Goal: Obtain resource: Download file/media

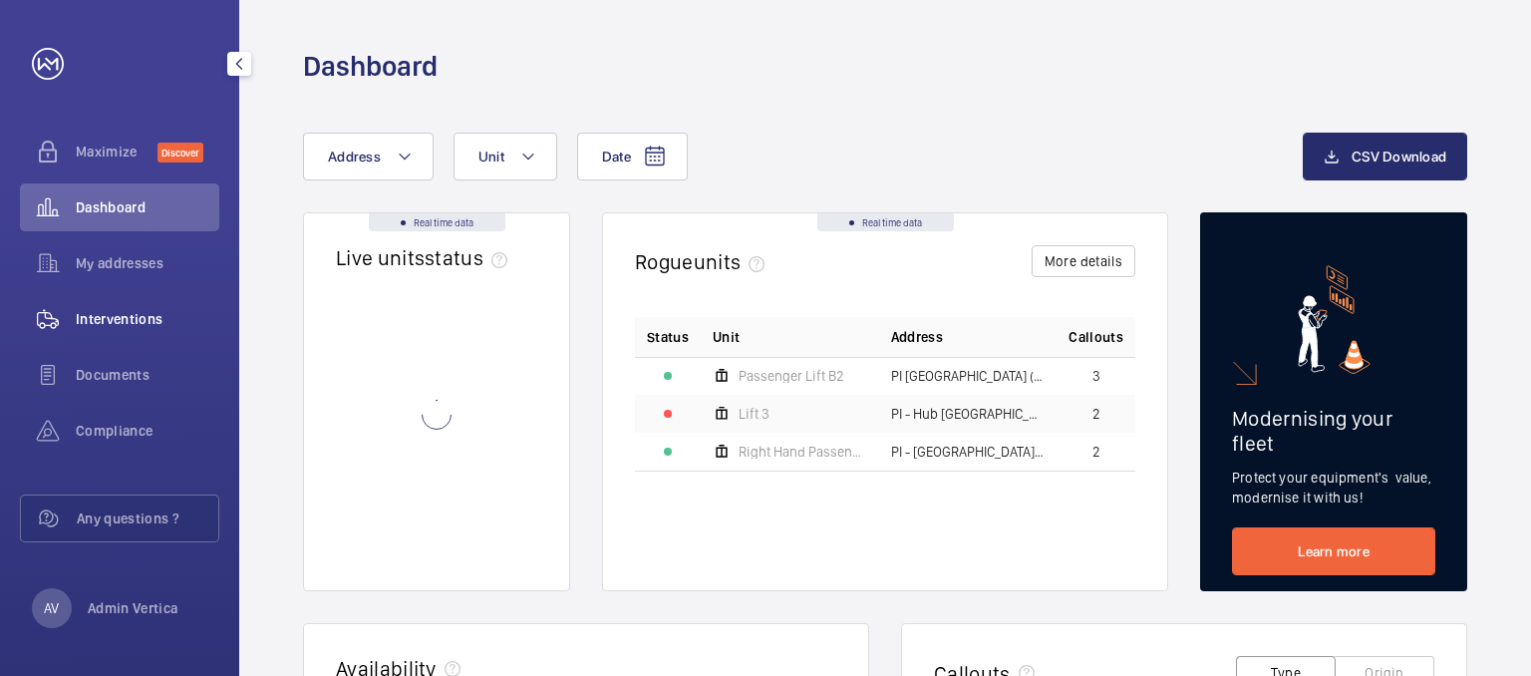
click at [139, 313] on span "Interventions" at bounding box center [148, 319] width 144 height 20
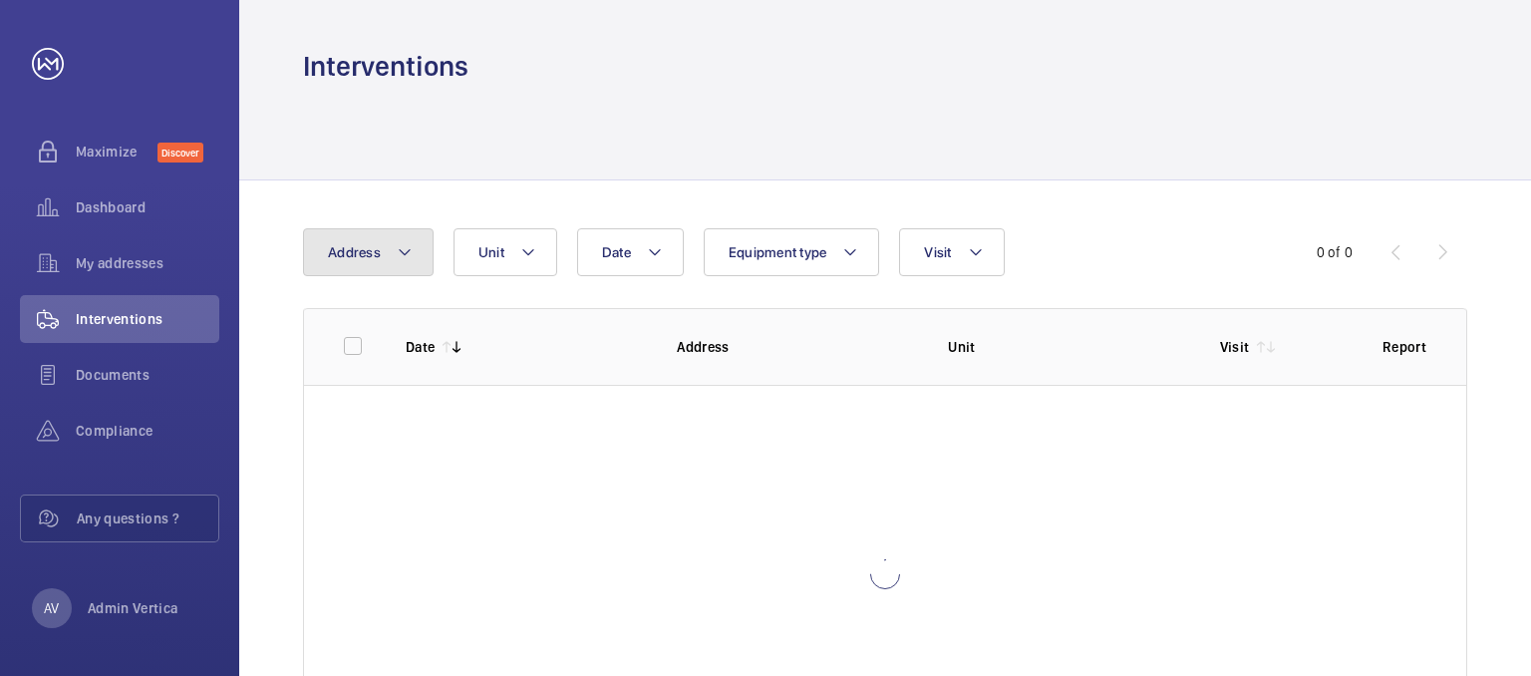
click at [386, 243] on button "Address" at bounding box center [368, 252] width 131 height 48
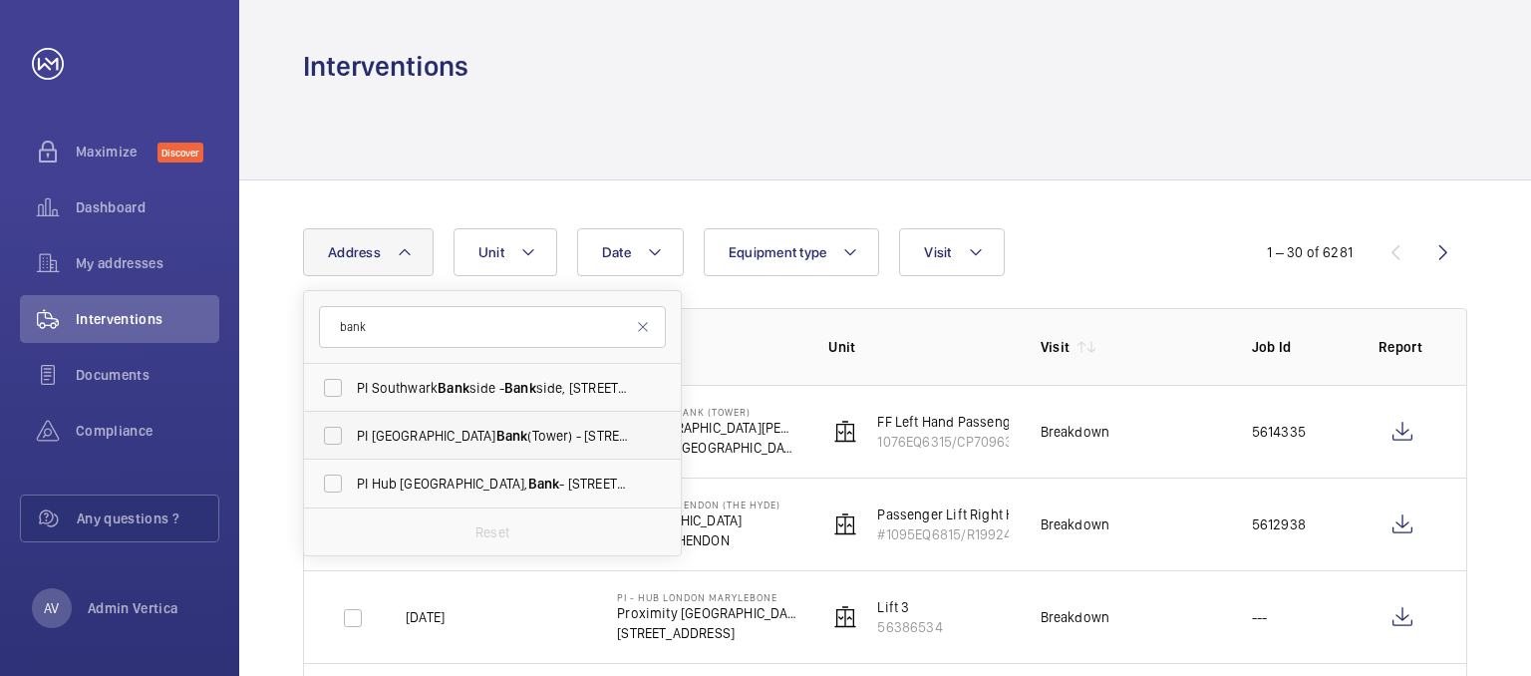
type input "bank"
click at [496, 440] on span "Bank" at bounding box center [512, 436] width 32 height 16
click at [353, 440] on input "PI [GEOGRAPHIC_DATA] (Tower) - [STREET_ADDRESS][PERSON_NAME][PERSON_NAME]" at bounding box center [333, 436] width 40 height 40
checkbox input "true"
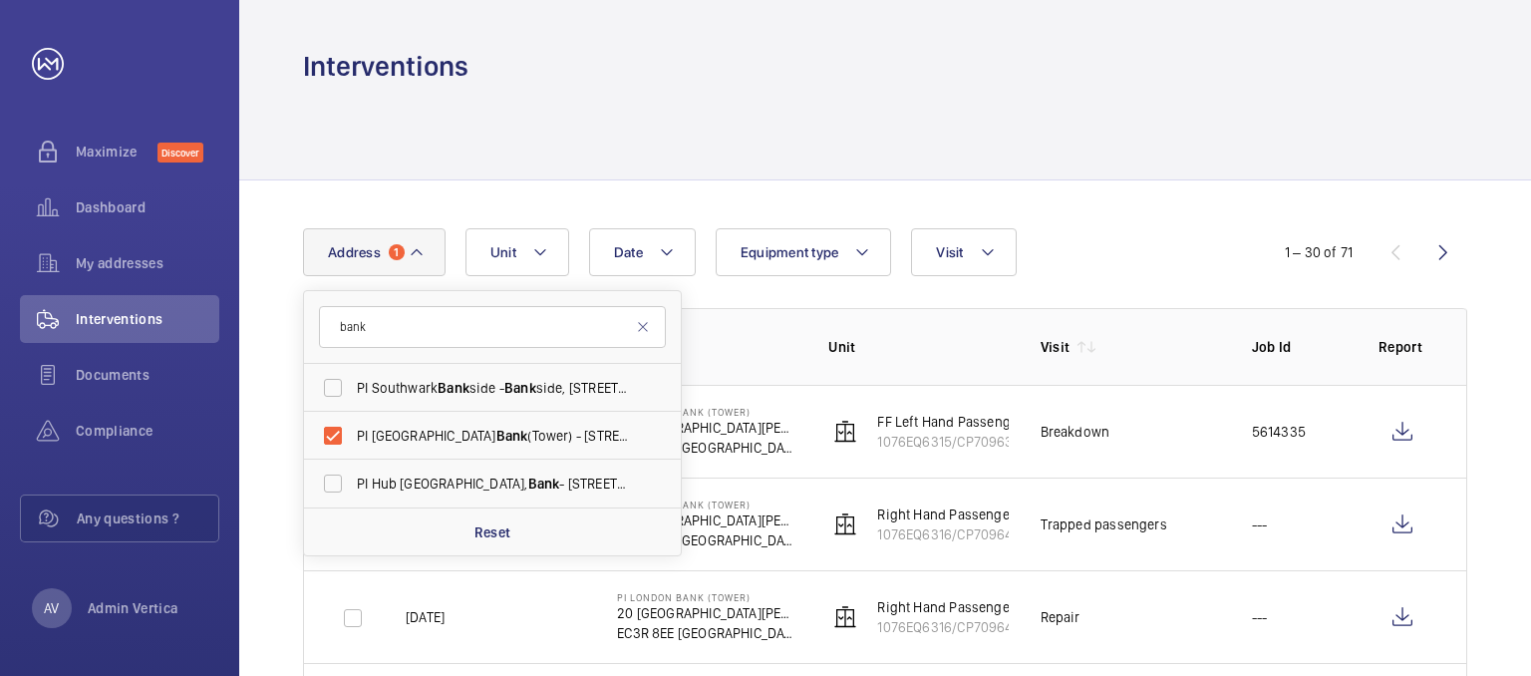
click at [935, 144] on div at bounding box center [885, 132] width 1164 height 95
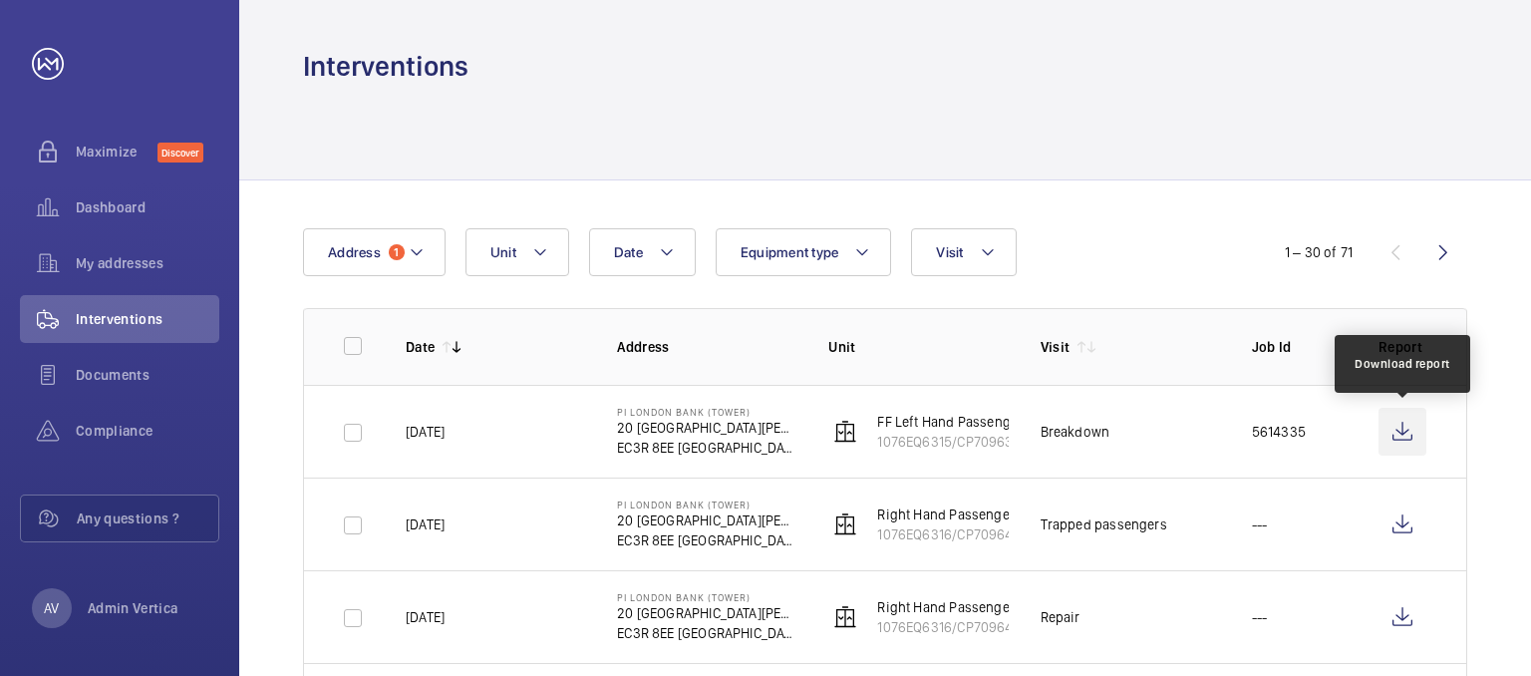
click at [1400, 433] on wm-front-icon-button at bounding box center [1402, 432] width 48 height 48
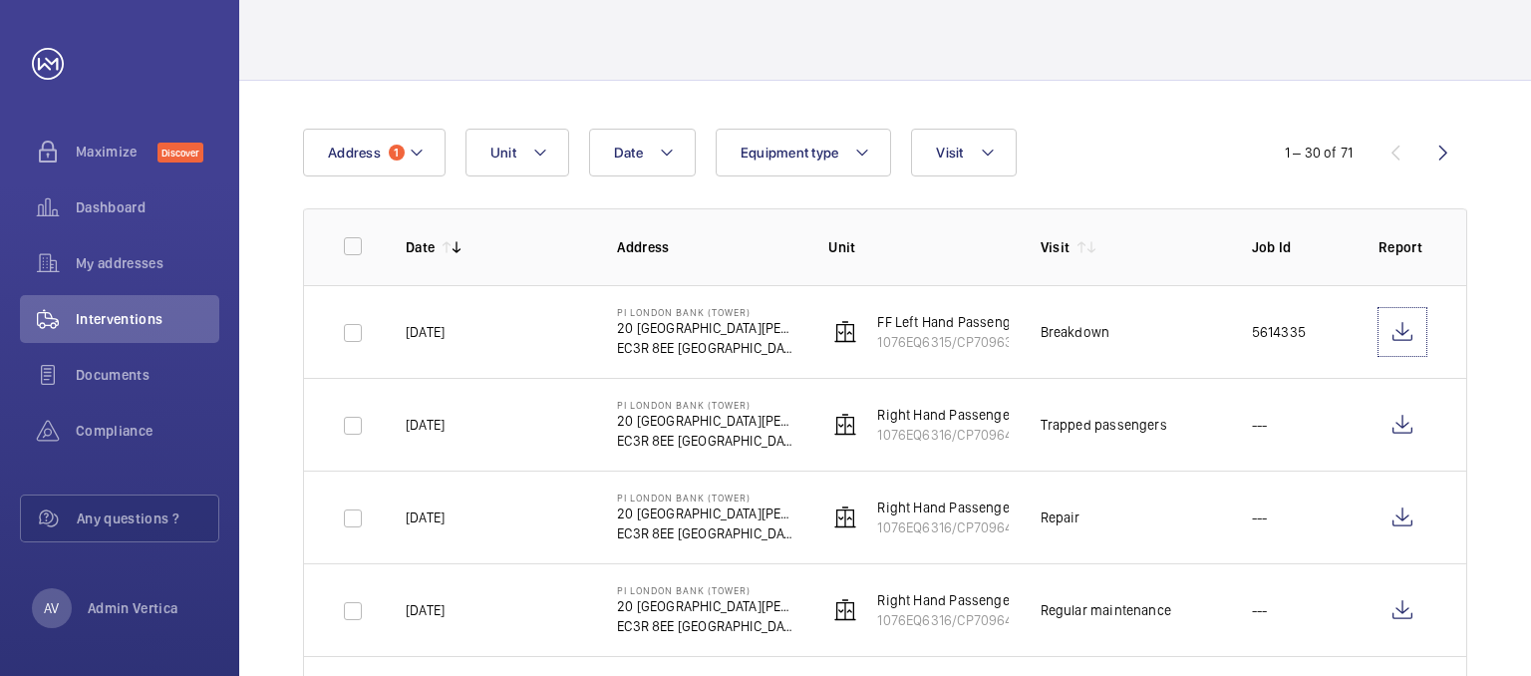
scroll to position [199, 0]
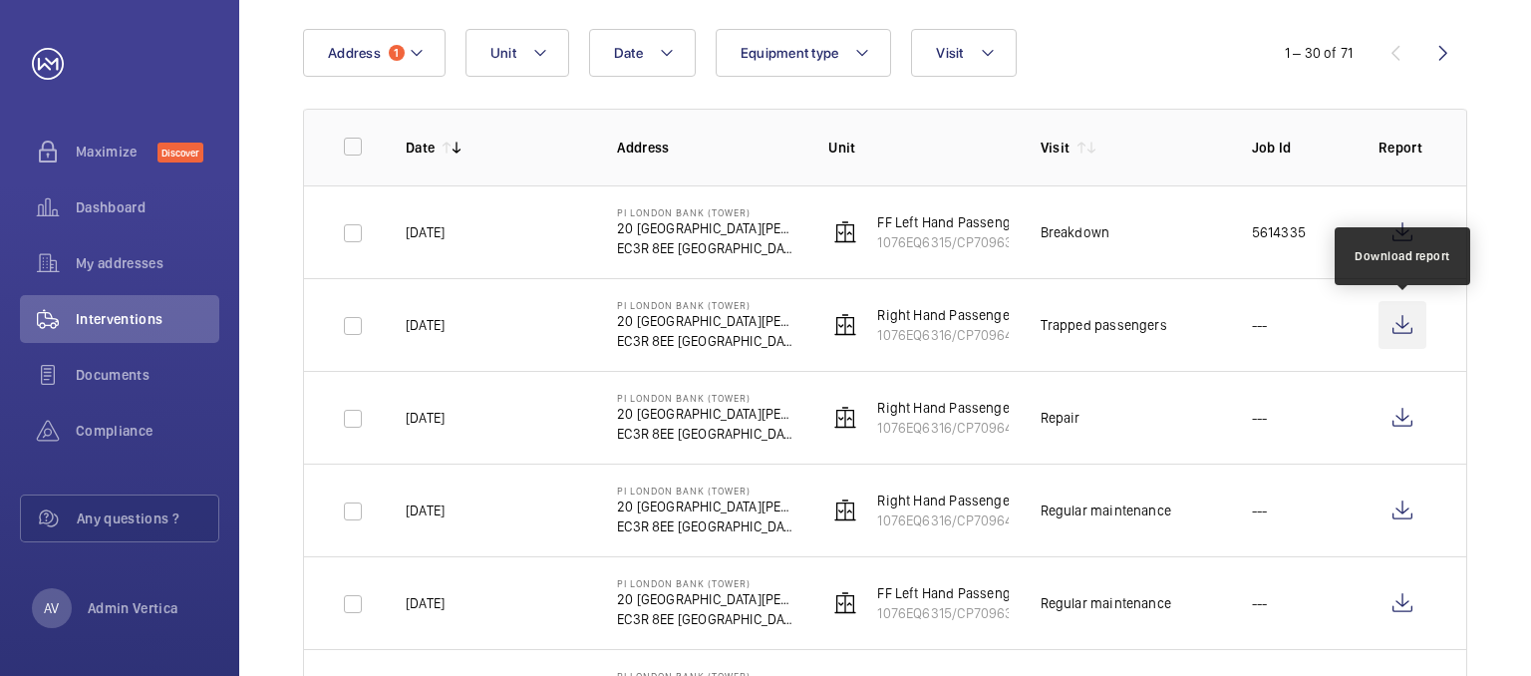
click at [1409, 330] on wm-front-icon-button at bounding box center [1402, 325] width 48 height 48
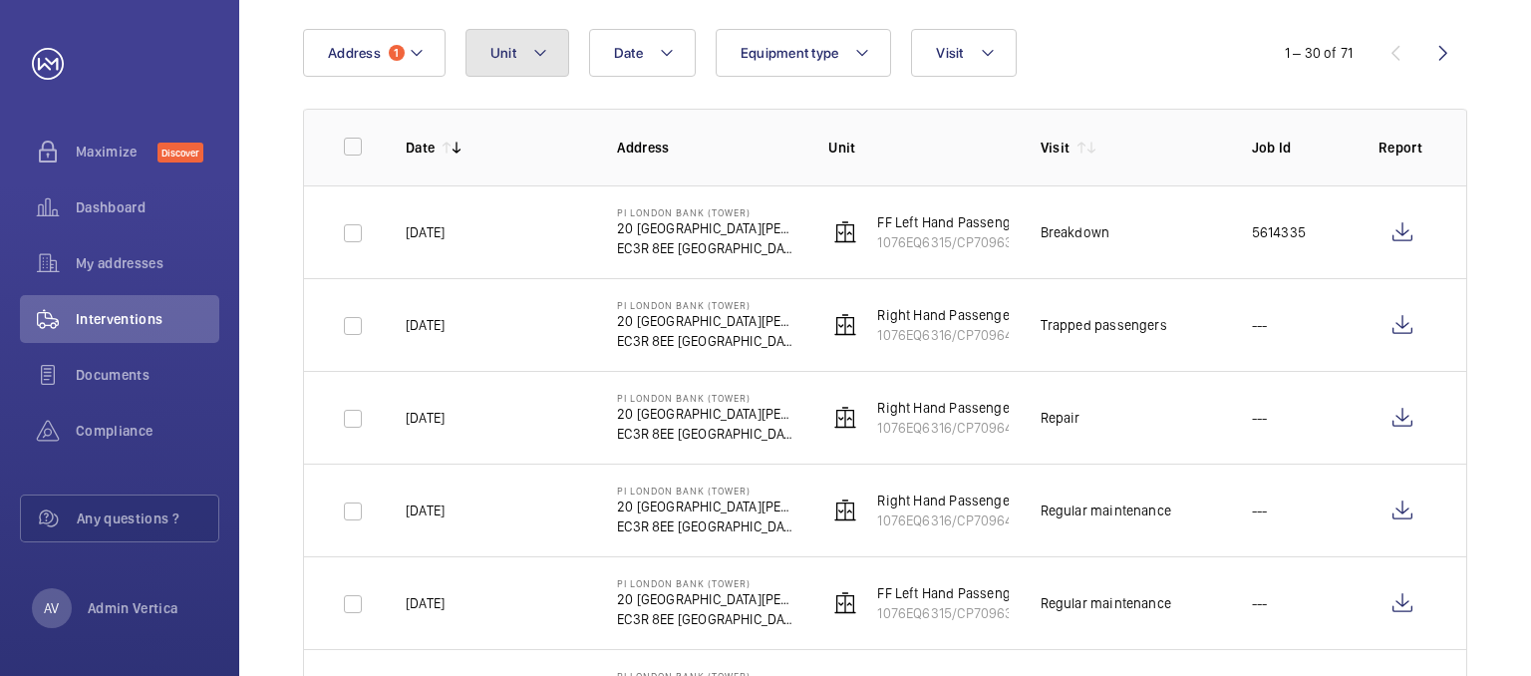
click at [522, 61] on button "Unit" at bounding box center [517, 53] width 104 height 48
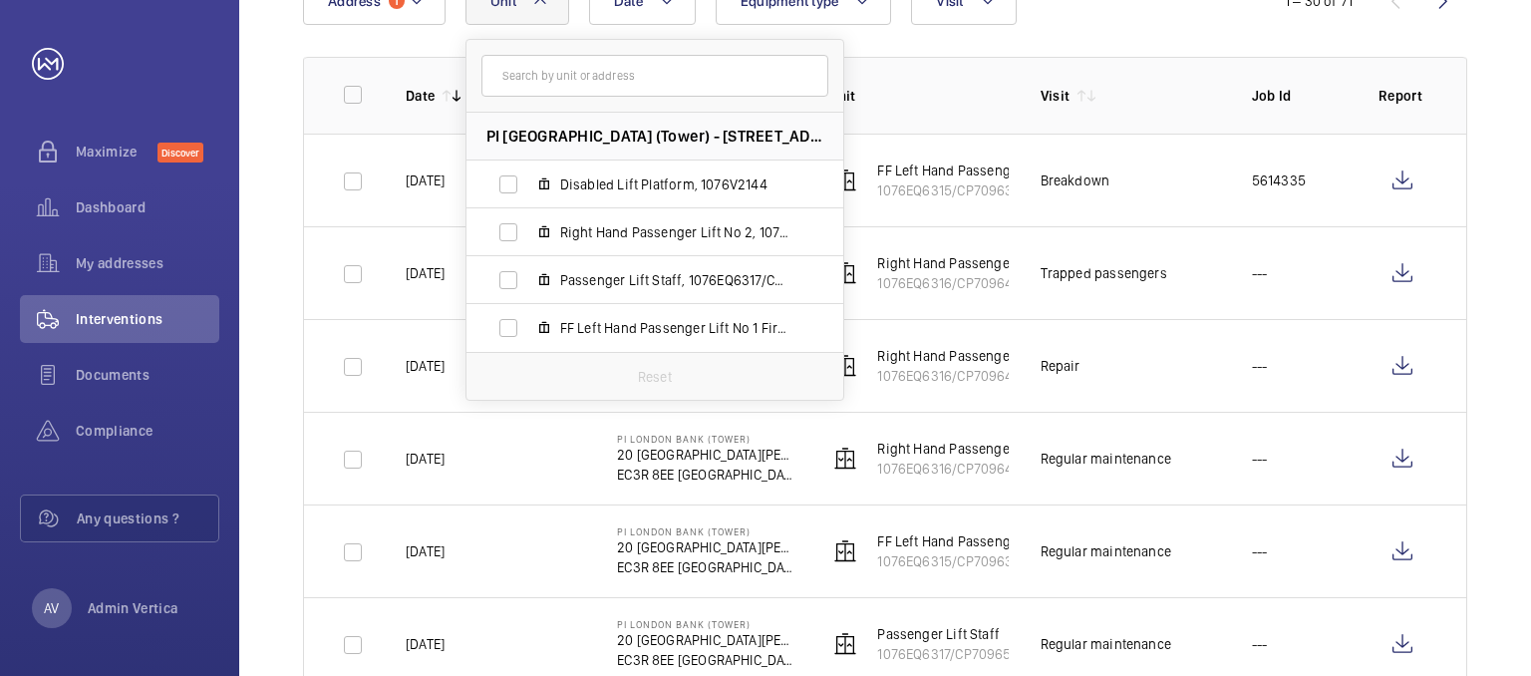
scroll to position [299, 0]
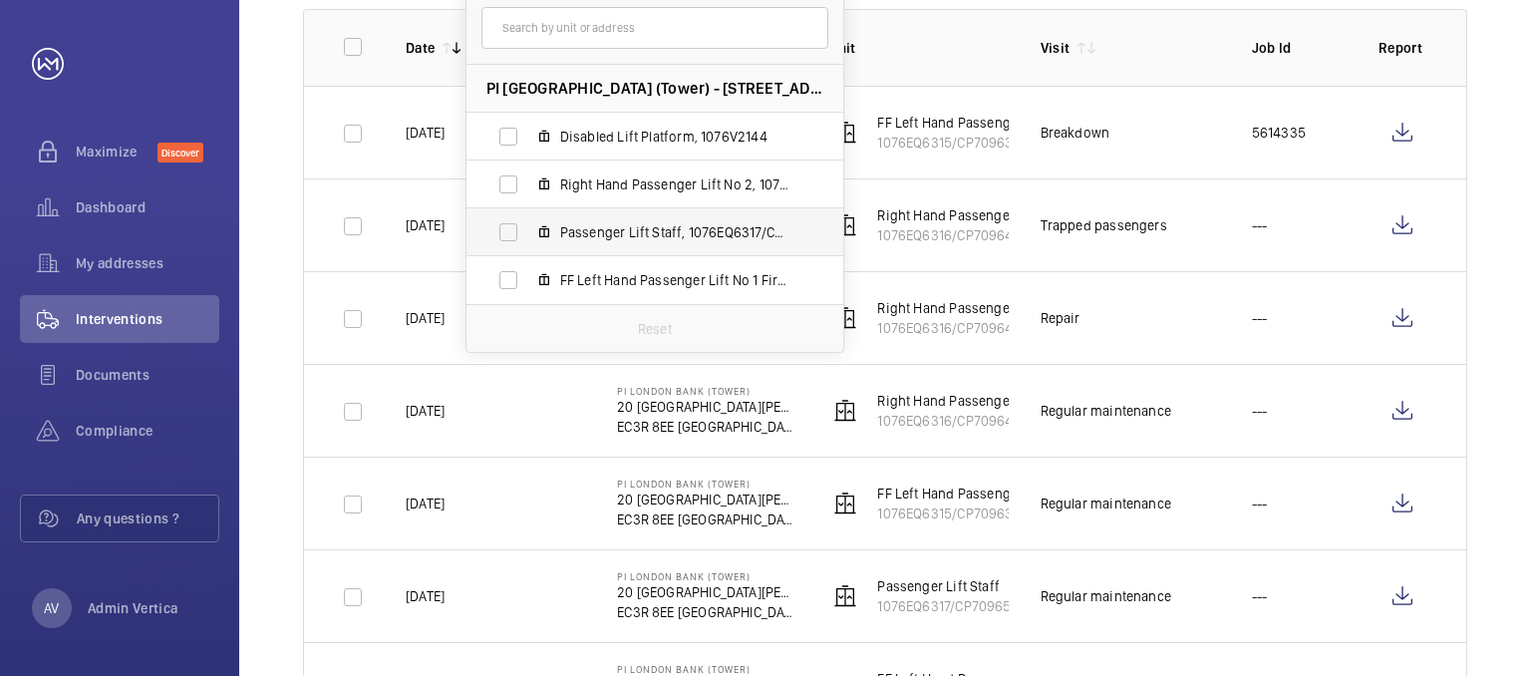
click at [587, 229] on span "Passenger Lift Staff, 1076EQ6317/CP70965" at bounding box center [675, 232] width 231 height 20
click at [528, 229] on input "Passenger Lift Staff, 1076EQ6317/CP70965" at bounding box center [508, 232] width 40 height 40
checkbox input "true"
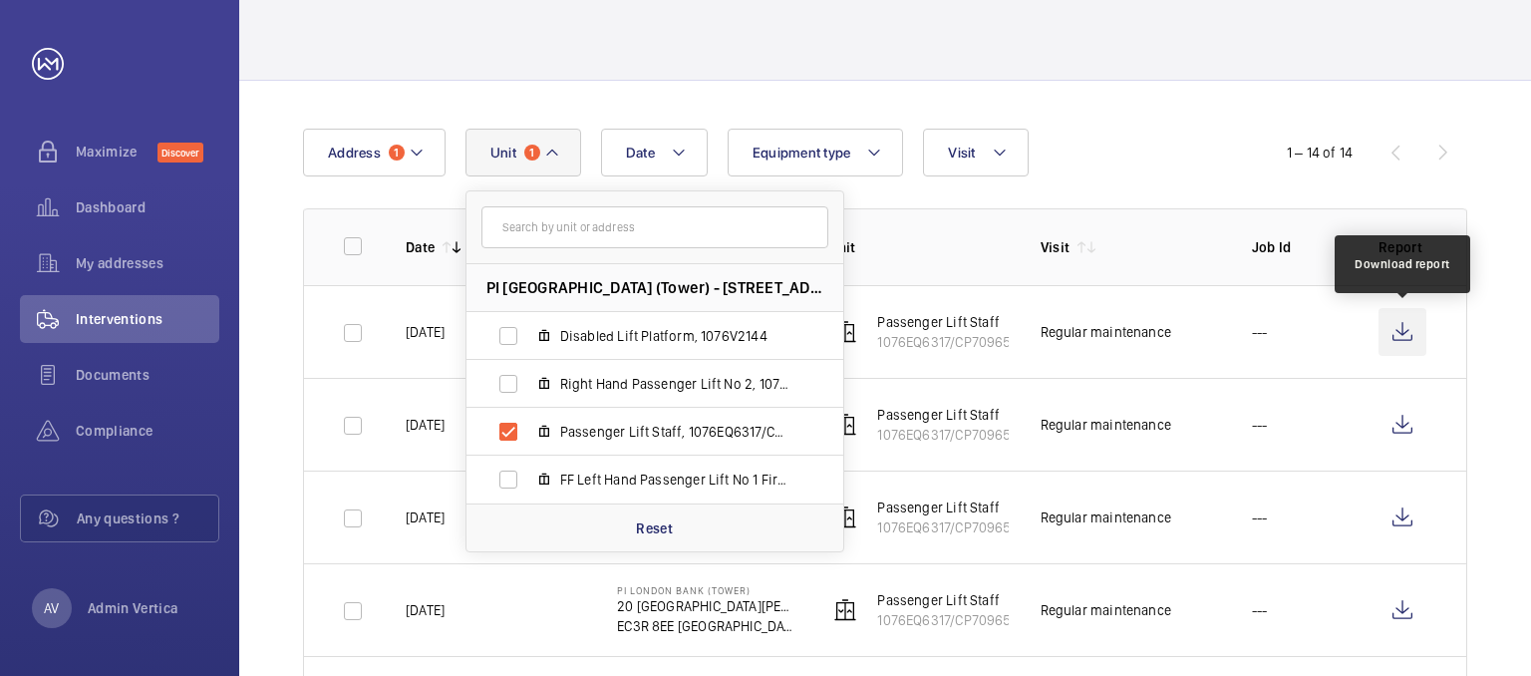
click at [1407, 334] on wm-front-icon-button at bounding box center [1402, 332] width 48 height 48
